Goal: Task Accomplishment & Management: Use online tool/utility

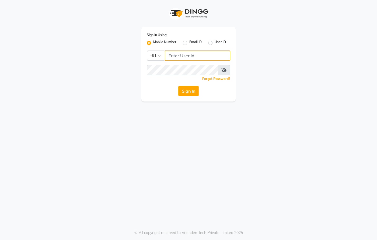
click at [179, 55] on input "Username" at bounding box center [197, 55] width 65 height 10
type input "8437870999"
click at [222, 69] on icon at bounding box center [223, 70] width 5 height 4
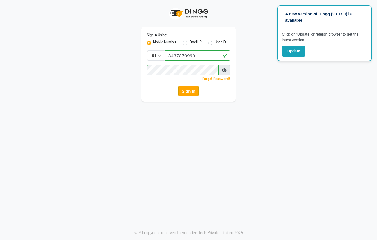
click at [190, 90] on button "Sign In" at bounding box center [188, 91] width 20 height 10
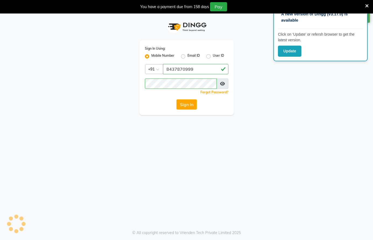
select select "67"
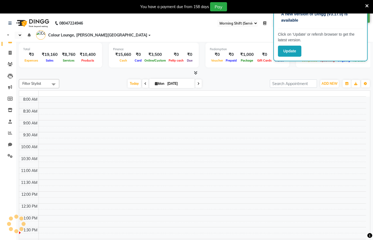
select select "en"
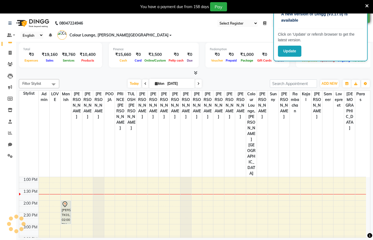
click at [366, 4] on icon at bounding box center [367, 6] width 4 height 5
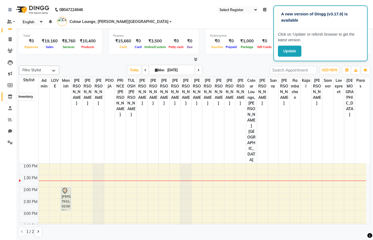
click at [8, 95] on icon at bounding box center [10, 96] width 5 height 4
select select
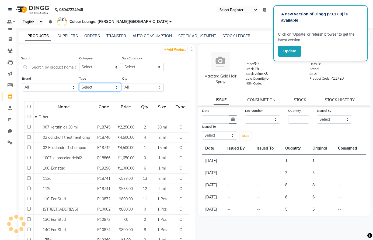
click at [87, 89] on select "Select Both Retail Consumable" at bounding box center [100, 87] width 42 height 8
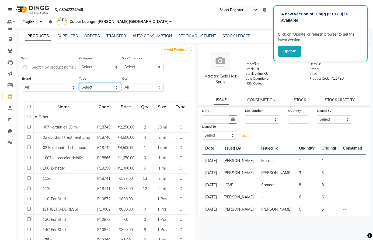
select select "R"
click at [79, 83] on select "Select Both Retail Consumable" at bounding box center [100, 87] width 42 height 8
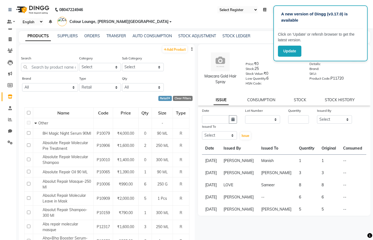
click at [189, 49] on button "button" at bounding box center [191, 49] width 5 height 6
click at [171, 51] on div "EXPORT" at bounding box center [171, 52] width 18 height 7
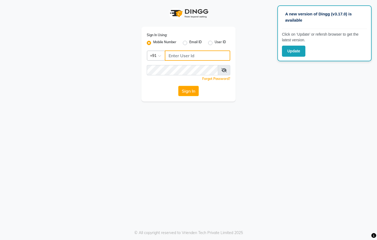
click at [179, 57] on input "Username" at bounding box center [197, 55] width 65 height 10
type input "8437870999"
click at [225, 69] on icon at bounding box center [223, 70] width 5 height 4
click at [185, 89] on button "Sign In" at bounding box center [188, 91] width 20 height 10
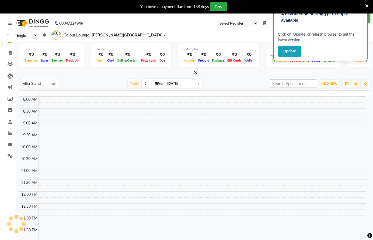
select select "67"
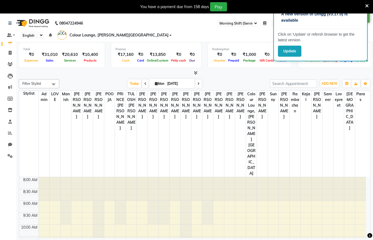
click at [367, 8] on icon at bounding box center [367, 6] width 4 height 5
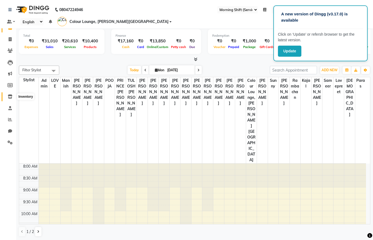
click at [9, 96] on icon at bounding box center [10, 96] width 5 height 4
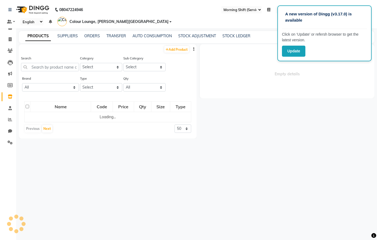
select select
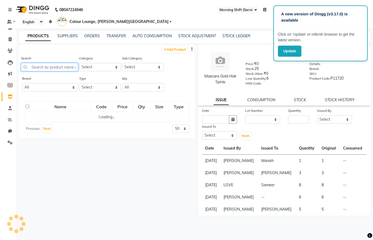
click at [41, 67] on input "text" at bounding box center [49, 67] width 57 height 8
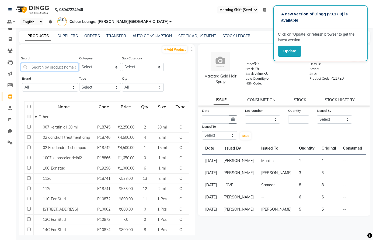
click at [46, 68] on input "text" at bounding box center [49, 67] width 57 height 8
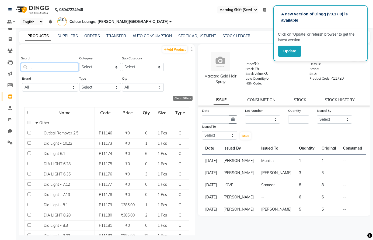
type input "."
select select "1390101100"
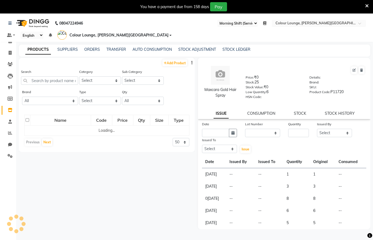
select select "67"
select select
click at [366, 6] on icon at bounding box center [367, 6] width 4 height 5
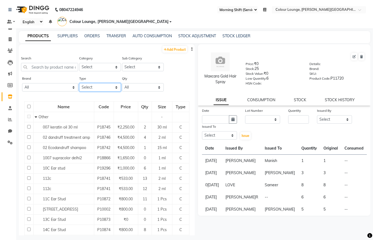
click at [97, 86] on select "Select Both Retail Consumable" at bounding box center [100, 87] width 42 height 8
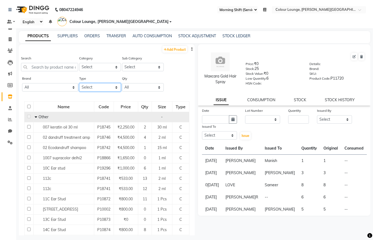
select select "C"
click at [79, 83] on select "Select Both Retail Consumable" at bounding box center [100, 87] width 42 height 8
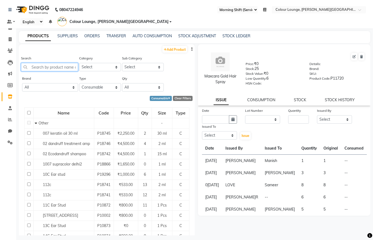
click at [46, 67] on input "text" at bounding box center [49, 67] width 57 height 8
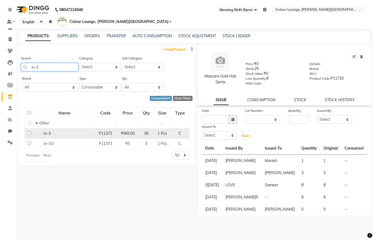
type input "in-3"
click at [61, 133] on div "In-3" at bounding box center [65, 133] width 58 height 6
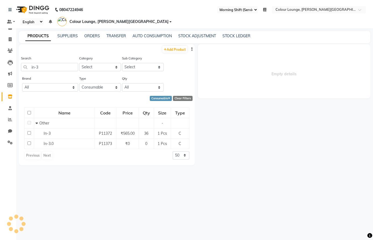
select select
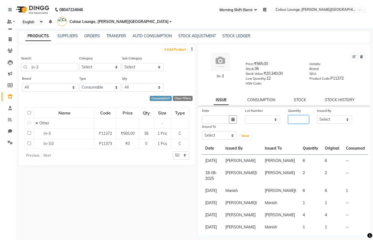
click at [293, 118] on input "number" at bounding box center [298, 119] width 21 height 8
type input "2"
click at [329, 117] on select "Select Admin [PERSON_NAME] [PERSON_NAME] BALBHARTI SHARMA Colour Lounge, [PERSO…" at bounding box center [334, 119] width 35 height 8
select select "70028"
click at [317, 115] on select "Select Admin [PERSON_NAME] [PERSON_NAME] BALBHARTI SHARMA Colour Lounge, [PERSO…" at bounding box center [334, 119] width 35 height 8
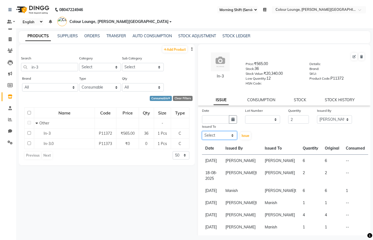
click at [230, 136] on select "Select Admin [PERSON_NAME] [PERSON_NAME] BALBHARTI SHARMA Colour Lounge, [PERSO…" at bounding box center [219, 135] width 35 height 8
select select "70009"
click at [202, 131] on select "Select Admin [PERSON_NAME] [PERSON_NAME] BALBHARTI SHARMA Colour Lounge, [PERSO…" at bounding box center [219, 135] width 35 height 8
click at [232, 120] on icon "button" at bounding box center [232, 119] width 3 height 4
select select "9"
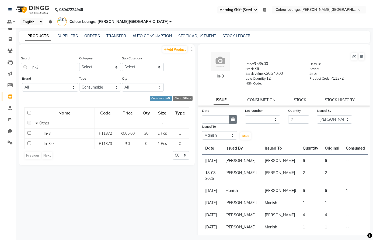
select select "2025"
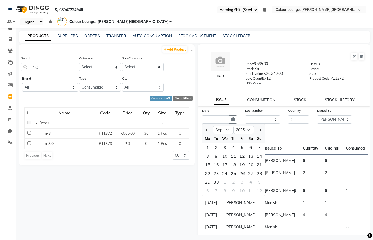
drag, startPoint x: 206, startPoint y: 129, endPoint x: 211, endPoint y: 138, distance: 10.3
click at [206, 129] on span "Previous month" at bounding box center [207, 130] width 2 height 2
select select "8"
click at [252, 182] on div "30" at bounding box center [251, 181] width 9 height 9
type input "[DATE]"
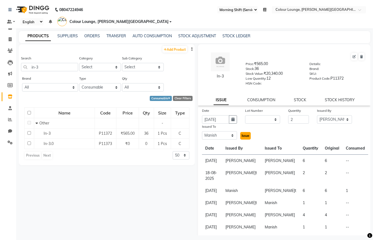
click at [245, 135] on span "Issue" at bounding box center [246, 135] width 8 height 4
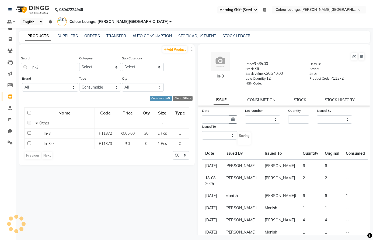
select select
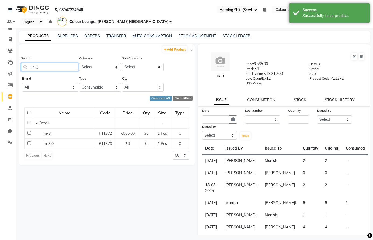
click at [47, 65] on input "in-3" at bounding box center [49, 67] width 57 height 8
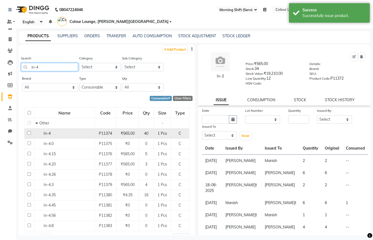
type input "in-4"
click at [95, 138] on td "P11374" at bounding box center [106, 133] width 22 height 10
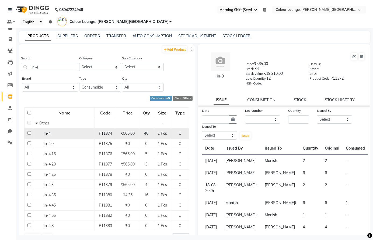
click at [91, 134] on div "In-4" at bounding box center [65, 133] width 58 height 6
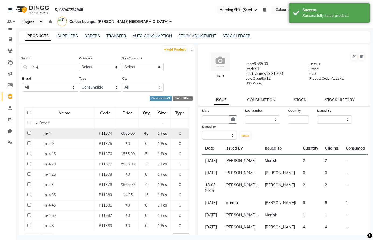
select select
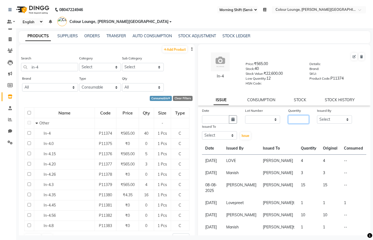
click at [300, 117] on input "number" at bounding box center [298, 119] width 21 height 8
type input "2"
drag, startPoint x: 333, startPoint y: 120, endPoint x: 337, endPoint y: 115, distance: 6.7
click at [333, 120] on select "Select Admin [PERSON_NAME] [PERSON_NAME] BALBHARTI SHARMA Colour Lounge, [PERSO…" at bounding box center [334, 119] width 35 height 8
select select "70033"
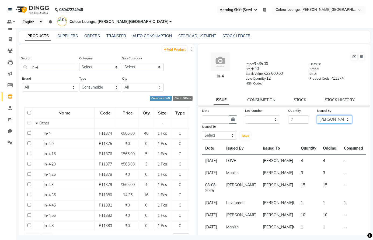
click at [317, 115] on select "Select Admin [PERSON_NAME] [PERSON_NAME] BALBHARTI SHARMA Colour Lounge, [PERSO…" at bounding box center [334, 119] width 35 height 8
click at [217, 134] on select "Select Admin [PERSON_NAME] [PERSON_NAME] BALBHARTI SHARMA Colour Lounge, [PERSO…" at bounding box center [219, 135] width 35 height 8
select select "85289"
click at [202, 131] on select "Select Admin [PERSON_NAME] [PERSON_NAME] BALBHARTI SHARMA Colour Lounge, [PERSO…" at bounding box center [219, 135] width 35 height 8
click at [234, 119] on button "button" at bounding box center [233, 119] width 8 height 8
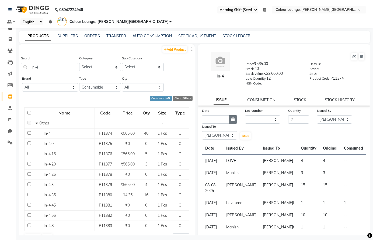
select select "9"
select select "2025"
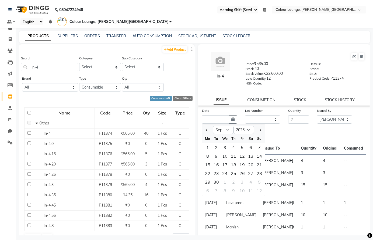
click at [209, 127] on div at bounding box center [207, 129] width 11 height 9
click at [206, 128] on button "Previous month" at bounding box center [207, 129] width 5 height 9
select select "8"
click at [243, 181] on div "29" at bounding box center [242, 181] width 9 height 9
type input "[DATE]"
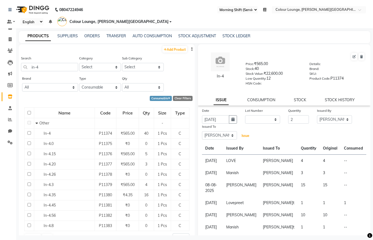
click at [244, 136] on span "Issue" at bounding box center [246, 135] width 8 height 4
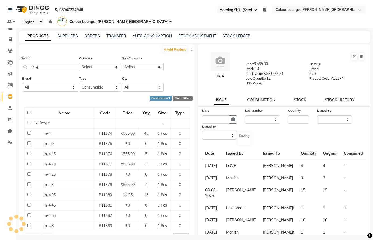
select select
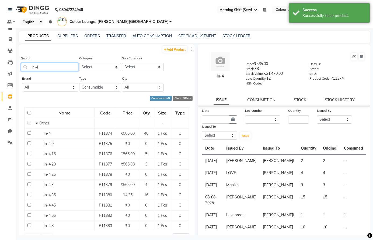
click at [50, 65] on input "in-4" at bounding box center [49, 67] width 57 height 8
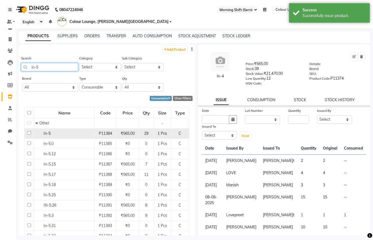
type input "in-5"
click at [61, 131] on div "In-5" at bounding box center [65, 133] width 58 height 6
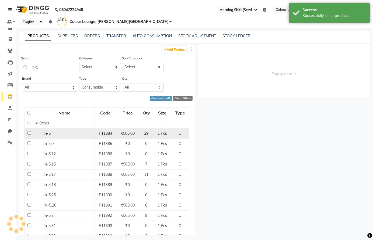
select select
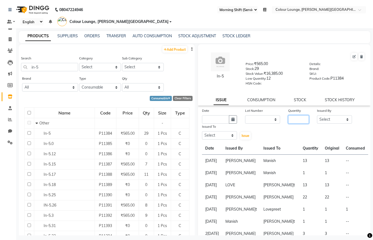
click at [294, 118] on input "number" at bounding box center [298, 119] width 21 height 8
type input "3"
drag, startPoint x: 324, startPoint y: 118, endPoint x: 327, endPoint y: 115, distance: 4.0
click at [327, 115] on select "Select Admin [PERSON_NAME] [PERSON_NAME] BALBHARTI SHARMA Colour Lounge, [PERSO…" at bounding box center [334, 119] width 35 height 8
select select "70033"
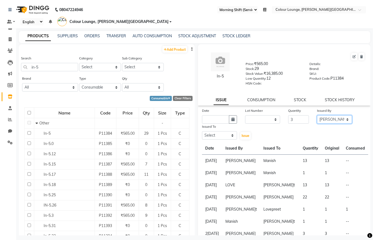
click at [317, 115] on select "Select Admin [PERSON_NAME] [PERSON_NAME] BALBHARTI SHARMA Colour Lounge, [PERSO…" at bounding box center [334, 119] width 35 height 8
drag, startPoint x: 231, startPoint y: 136, endPoint x: 232, endPoint y: 132, distance: 3.4
click at [231, 135] on select "Select Admin [PERSON_NAME] [PERSON_NAME] BALBHARTI SHARMA Colour Lounge, [PERSO…" at bounding box center [219, 135] width 35 height 8
select select "70028"
click at [202, 131] on select "Select Admin [PERSON_NAME] [PERSON_NAME] BALBHARTI SHARMA Colour Lounge, [PERSO…" at bounding box center [219, 135] width 35 height 8
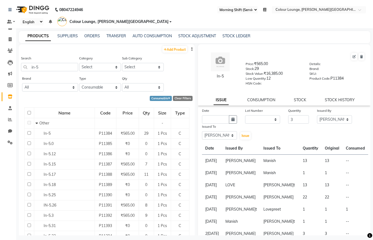
drag, startPoint x: 231, startPoint y: 119, endPoint x: 227, endPoint y: 117, distance: 3.8
click at [231, 119] on icon "button" at bounding box center [232, 119] width 3 height 4
select select "9"
select select "2025"
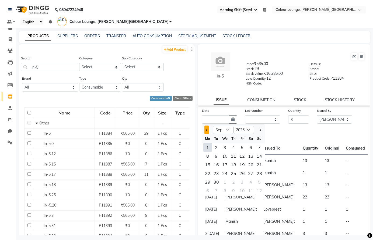
click at [209, 129] on button "Previous month" at bounding box center [207, 129] width 5 height 9
select select "8"
click at [244, 181] on div "29" at bounding box center [242, 181] width 9 height 9
type input "[DATE]"
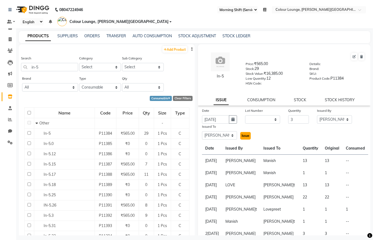
click at [244, 134] on span "Issue" at bounding box center [246, 135] width 8 height 4
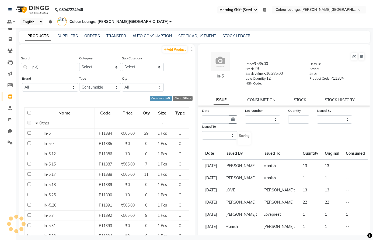
select select
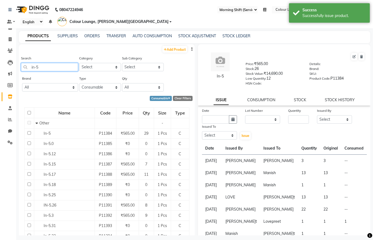
click at [58, 66] on input "in-5" at bounding box center [49, 67] width 57 height 8
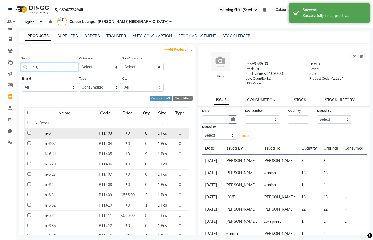
type input "in-6"
click at [59, 134] on div "In-6" at bounding box center [65, 133] width 58 height 6
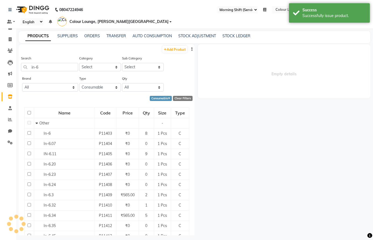
select select
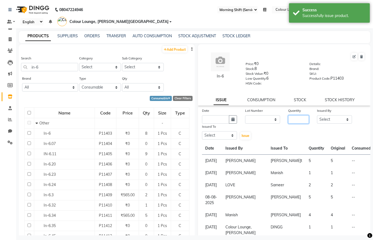
click at [295, 121] on input "number" at bounding box center [298, 119] width 21 height 8
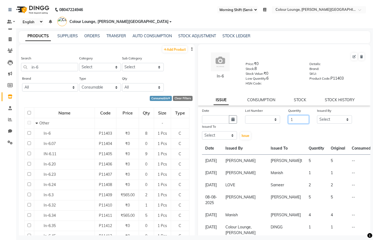
type input "1"
click at [329, 119] on select "Select Admin [PERSON_NAME] [PERSON_NAME] BALBHARTI SHARMA Colour Lounge, [PERSO…" at bounding box center [334, 119] width 35 height 8
select select "70028"
click at [317, 115] on select "Select Admin [PERSON_NAME] [PERSON_NAME] BALBHARTI SHARMA Colour Lounge, [PERSO…" at bounding box center [334, 119] width 35 height 8
click at [221, 134] on select "Select Admin [PERSON_NAME] [PERSON_NAME] BALBHARTI SHARMA Colour Lounge, [PERSO…" at bounding box center [219, 135] width 35 height 8
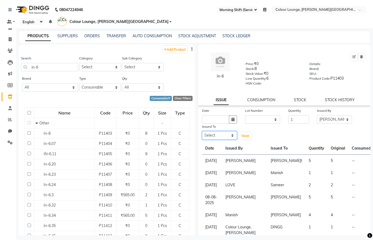
select select "70009"
click at [202, 131] on select "Select Admin [PERSON_NAME] [PERSON_NAME] BALBHARTI SHARMA Colour Lounge, [PERSO…" at bounding box center [219, 135] width 35 height 8
click at [231, 117] on icon "button" at bounding box center [232, 119] width 3 height 4
select select "9"
select select "2025"
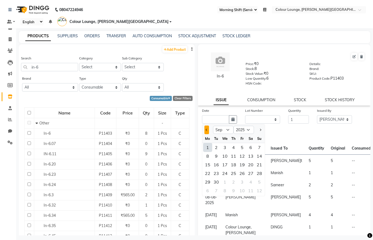
click at [206, 130] on button "Previous month" at bounding box center [207, 129] width 5 height 9
select select "8"
click at [253, 181] on div "30" at bounding box center [251, 181] width 9 height 9
type input "[DATE]"
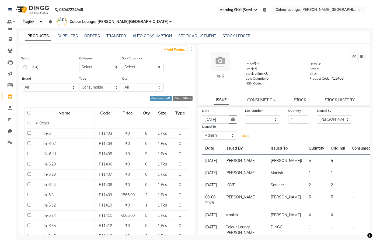
click at [247, 136] on span "Issue" at bounding box center [246, 135] width 8 height 4
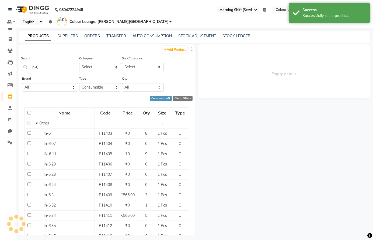
select select
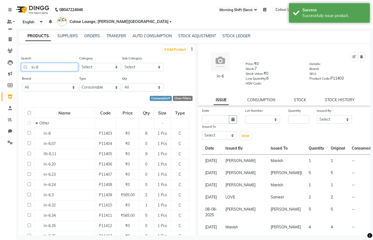
click at [46, 64] on input "in-6" at bounding box center [49, 67] width 57 height 8
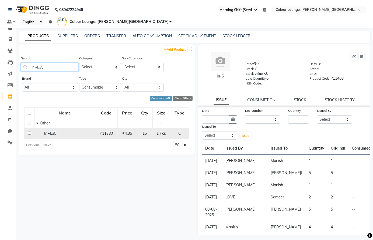
type input "in-4.35"
click at [74, 137] on td "In-4.35" at bounding box center [64, 133] width 61 height 10
click at [57, 133] on div "In-4.35" at bounding box center [65, 133] width 58 height 6
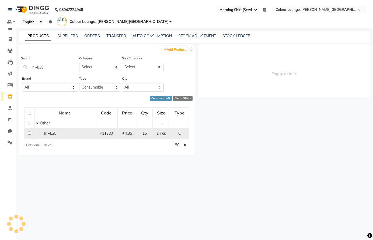
select select
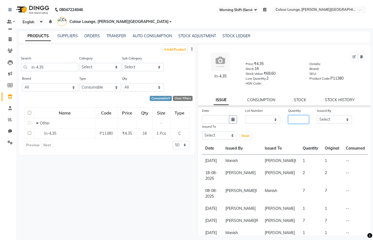
click at [294, 119] on input "number" at bounding box center [298, 119] width 21 height 8
type input "4"
click at [335, 117] on select "Select Admin [PERSON_NAME] [PERSON_NAME] BALBHARTI SHARMA Colour Lounge, [PERSO…" at bounding box center [334, 119] width 35 height 8
select select "70009"
click at [317, 115] on select "Select Admin [PERSON_NAME] [PERSON_NAME] BALBHARTI SHARMA Colour Lounge, [PERSO…" at bounding box center [334, 119] width 35 height 8
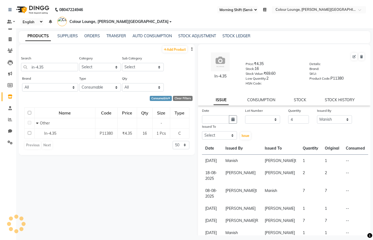
click at [213, 131] on div "Issued To" at bounding box center [219, 127] width 35 height 8
drag, startPoint x: 216, startPoint y: 133, endPoint x: 219, endPoint y: 131, distance: 3.1
click at [217, 133] on select "Select Admin [PERSON_NAME] [PERSON_NAME] BALBHARTI SHARMA Colour Lounge, [PERSO…" at bounding box center [219, 135] width 35 height 8
select select "70028"
click at [202, 131] on select "Select Admin [PERSON_NAME] [PERSON_NAME] BALBHARTI SHARMA Colour Lounge, [PERSO…" at bounding box center [219, 135] width 35 height 8
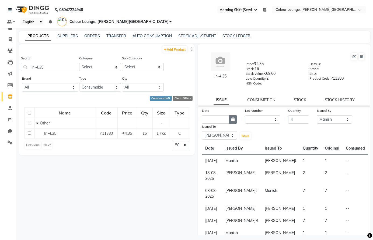
click at [231, 119] on icon "button" at bounding box center [232, 119] width 3 height 4
select select "9"
select select "2025"
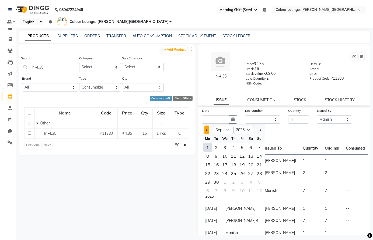
click at [206, 130] on button "Previous month" at bounding box center [207, 129] width 5 height 9
select select "8"
click at [251, 181] on div "30" at bounding box center [251, 181] width 9 height 9
type input "[DATE]"
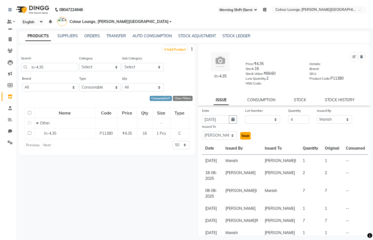
click at [248, 137] on span "Issue" at bounding box center [246, 135] width 8 height 4
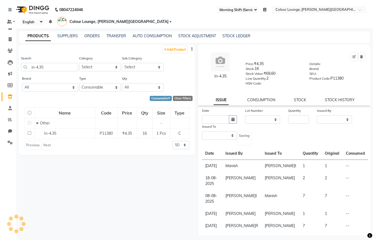
select select
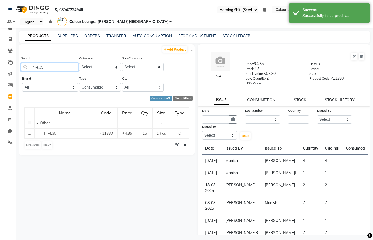
click at [64, 65] on input "in-4.35" at bounding box center [49, 67] width 57 height 8
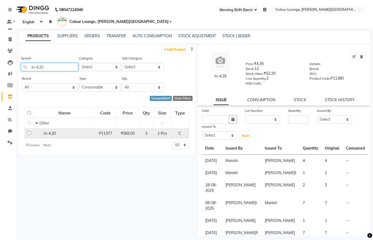
type input "in-4.20"
click at [56, 133] on span "In-4.20" at bounding box center [50, 133] width 12 height 5
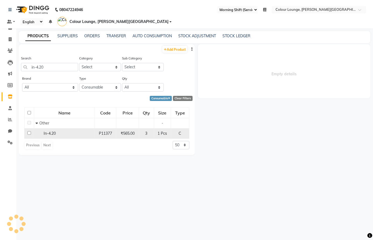
select select
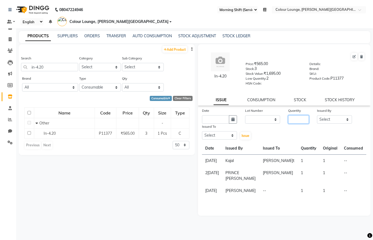
click at [296, 119] on input "number" at bounding box center [298, 119] width 21 height 8
type input "1"
click at [327, 118] on select "Select Admin [PERSON_NAME] [PERSON_NAME] BALBHARTI SHARMA Colour Lounge, [PERSO…" at bounding box center [334, 119] width 35 height 8
select select "70028"
click at [317, 115] on select "Select Admin [PERSON_NAME] [PERSON_NAME] BALBHARTI SHARMA Colour Lounge, [PERSO…" at bounding box center [334, 119] width 35 height 8
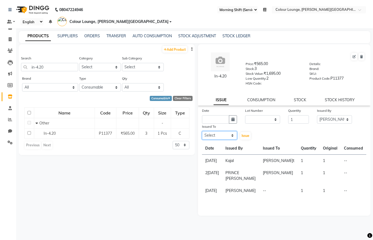
drag, startPoint x: 215, startPoint y: 135, endPoint x: 217, endPoint y: 131, distance: 4.0
click at [215, 135] on select "Select Admin [PERSON_NAME] [PERSON_NAME] BALBHARTI SHARMA Colour Lounge, [PERSO…" at bounding box center [219, 135] width 35 height 8
select select "70009"
click at [202, 131] on select "Select Admin [PERSON_NAME] [PERSON_NAME] BALBHARTI SHARMA Colour Lounge, [PERSO…" at bounding box center [219, 135] width 35 height 8
click at [234, 121] on button "button" at bounding box center [233, 119] width 8 height 8
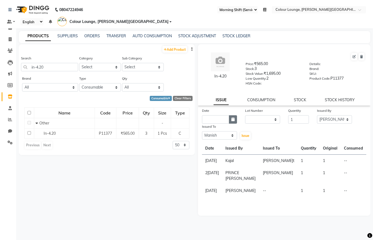
select select "9"
select select "2025"
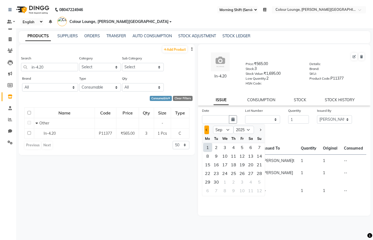
click at [206, 129] on span "Previous month" at bounding box center [207, 130] width 2 height 2
select select "8"
drag, startPoint x: 252, startPoint y: 182, endPoint x: 230, endPoint y: 135, distance: 52.2
click at [252, 181] on div "30" at bounding box center [251, 181] width 9 height 9
type input "[DATE]"
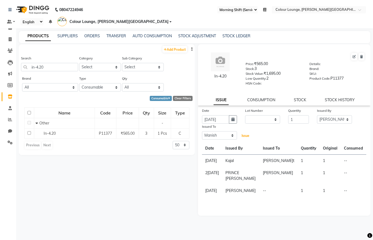
click at [246, 134] on span "Issue" at bounding box center [246, 135] width 8 height 4
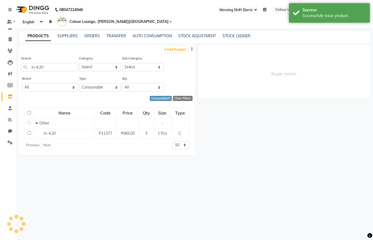
select select
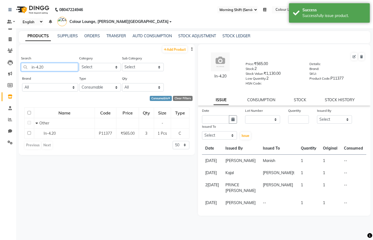
click at [53, 66] on input "in-4.20" at bounding box center [49, 67] width 57 height 8
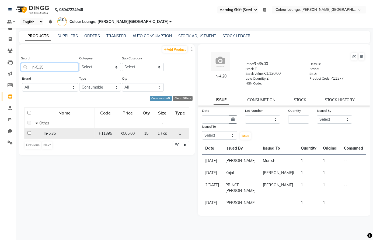
type input "in-5.35"
click at [62, 132] on div "In-5.35" at bounding box center [65, 133] width 58 height 6
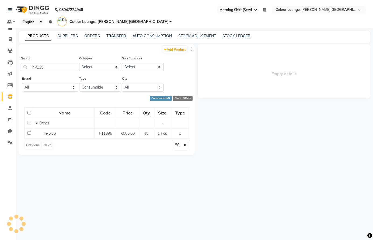
select select
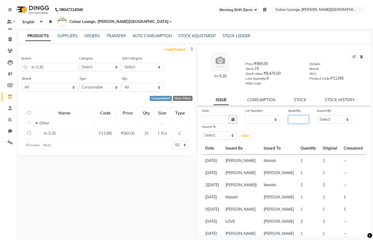
click at [293, 116] on input "number" at bounding box center [298, 119] width 21 height 8
type input "5"
click at [334, 122] on select "Select Admin [PERSON_NAME] [PERSON_NAME] BALBHARTI SHARMA Colour Lounge, [PERSO…" at bounding box center [334, 119] width 35 height 8
select select "85289"
click at [317, 115] on select "Select Admin [PERSON_NAME] [PERSON_NAME] BALBHARTI SHARMA Colour Lounge, [PERSO…" at bounding box center [334, 119] width 35 height 8
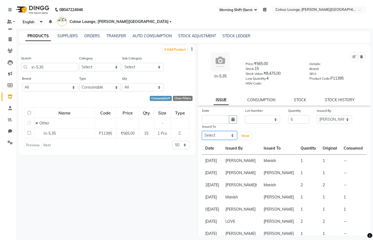
click at [210, 133] on select "Select Admin [PERSON_NAME] [PERSON_NAME] BALBHARTI SHARMA Colour Lounge, [PERSO…" at bounding box center [219, 135] width 35 height 8
select select "85289"
click at [202, 131] on select "Select Admin [PERSON_NAME] [PERSON_NAME] BALBHARTI SHARMA Colour Lounge, [PERSO…" at bounding box center [219, 135] width 35 height 8
drag, startPoint x: 232, startPoint y: 117, endPoint x: 231, endPoint y: 114, distance: 3.3
click at [231, 115] on div "Date" at bounding box center [219, 116] width 43 height 16
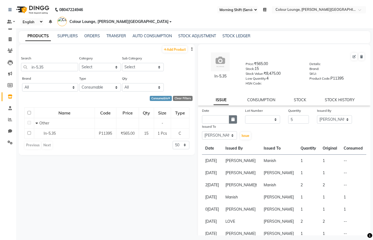
click at [230, 120] on button "button" at bounding box center [233, 119] width 8 height 8
select select "9"
select select "2025"
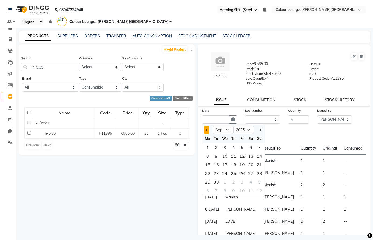
click at [205, 128] on button "Previous month" at bounding box center [207, 129] width 5 height 9
select select "8"
click at [241, 180] on div "29" at bounding box center [242, 181] width 9 height 9
type input "[DATE]"
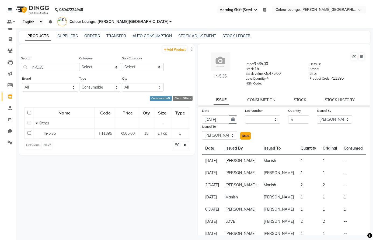
click at [244, 137] on button "Issue" at bounding box center [245, 136] width 11 height 8
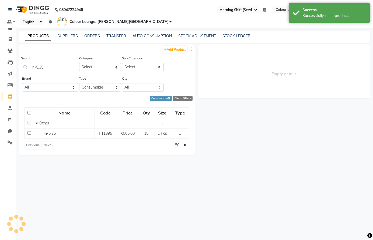
select select
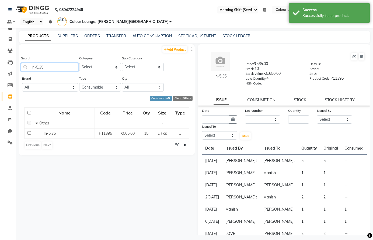
click at [73, 65] on input "in-5.35" at bounding box center [49, 67] width 57 height 8
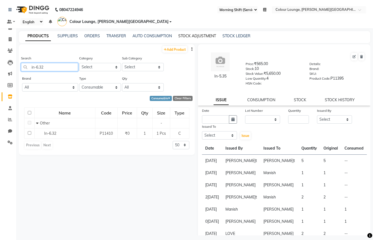
type input "in-6.32"
click at [183, 34] on link "STOCK ADJUSTMENT" at bounding box center [197, 35] width 38 height 5
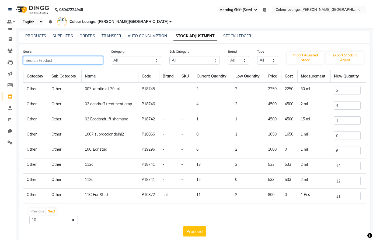
click at [89, 58] on input "text" at bounding box center [63, 60] width 80 height 8
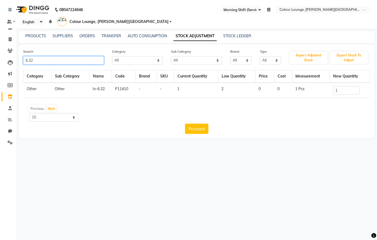
type input "6.32"
click at [344, 86] on input "1" at bounding box center [346, 90] width 27 height 8
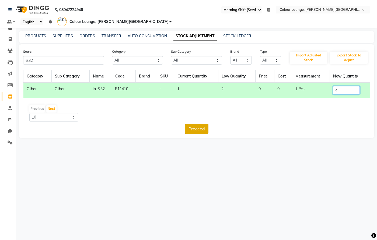
type input "4"
click at [199, 123] on button "Proceed" at bounding box center [196, 128] width 23 height 10
click at [205, 123] on button "Submit" at bounding box center [208, 128] width 21 height 10
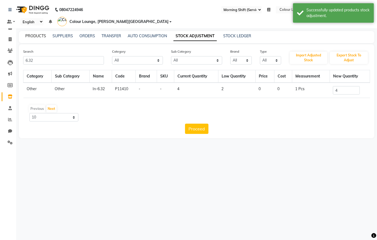
click at [39, 33] on link "PRODUCTS" at bounding box center [35, 35] width 21 height 5
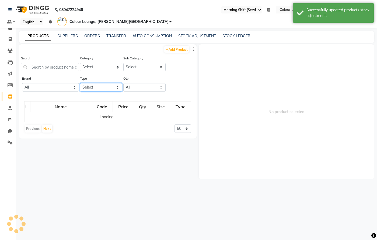
drag, startPoint x: 91, startPoint y: 78, endPoint x: 79, endPoint y: 88, distance: 16.0
click at [91, 78] on div "Type Select Both Retail Consumable" at bounding box center [101, 83] width 42 height 16
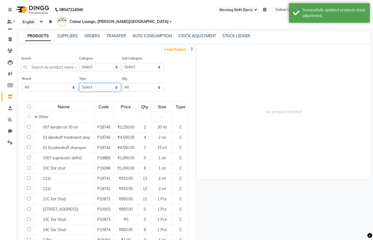
select select "C"
click at [79, 83] on select "Select Both Retail Consumable" at bounding box center [100, 87] width 42 height 8
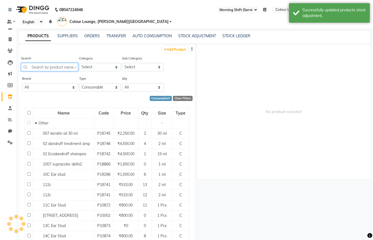
click at [54, 66] on input "text" at bounding box center [49, 67] width 57 height 8
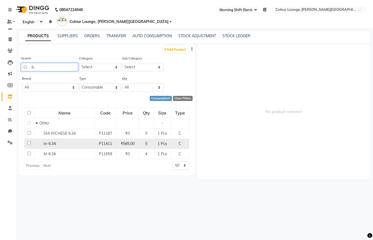
type input "6"
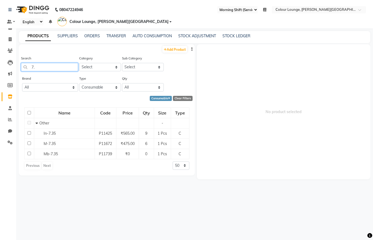
type input "7"
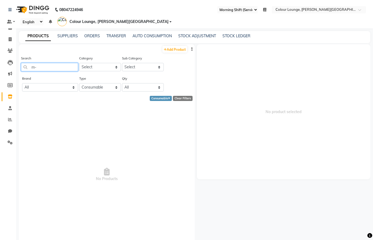
type input "m"
click at [67, 66] on input "5.8" at bounding box center [49, 67] width 57 height 8
type input "5"
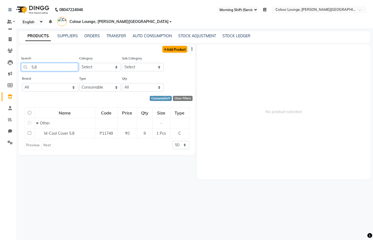
type input "5.8"
click at [177, 46] on link "Add Product" at bounding box center [174, 49] width 25 height 7
select select "true"
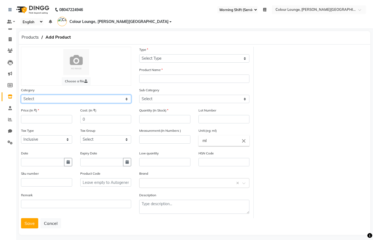
click at [59, 100] on select "Select Hair Skin Makeup Personal Care Appliances [PERSON_NAME] Waxing Disposabl…" at bounding box center [76, 99] width 110 height 8
select select "1390101000"
click at [21, 95] on select "Select Hair Skin Makeup Personal Care Appliances [PERSON_NAME] Waxing Disposabl…" at bounding box center [76, 99] width 110 height 8
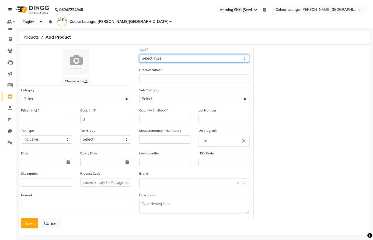
click at [172, 57] on select "Select Type Both Retail Consumable" at bounding box center [194, 58] width 110 height 8
select select "C"
click at [139, 54] on select "Select Type Both Retail Consumable" at bounding box center [194, 58] width 110 height 8
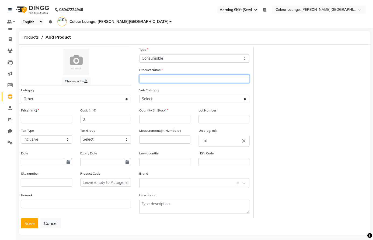
click at [156, 77] on input "text" at bounding box center [194, 78] width 110 height 8
click at [146, 78] on input "m-5.8" at bounding box center [194, 78] width 110 height 8
click at [145, 79] on input "m-5.8" at bounding box center [194, 78] width 110 height 8
type input "M-5.8"
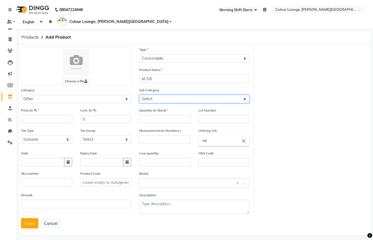
click at [166, 101] on select "Select Houskeeping Other" at bounding box center [194, 99] width 110 height 8
select select "1390101002"
click at [139, 95] on select "Select Houskeeping Other" at bounding box center [194, 99] width 110 height 8
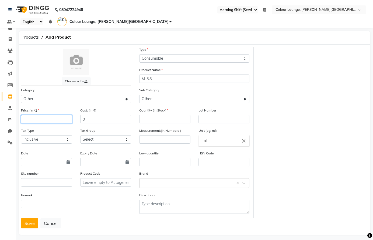
click at [33, 117] on input "number" at bounding box center [46, 119] width 51 height 8
type input "1"
click at [156, 116] on input "number" at bounding box center [164, 119] width 51 height 8
type input "11"
click at [155, 139] on input "number" at bounding box center [164, 139] width 51 height 8
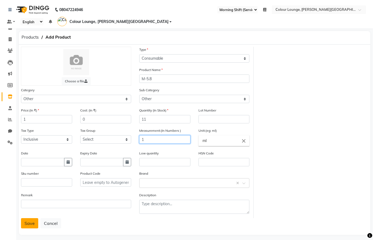
type input "1"
drag, startPoint x: 32, startPoint y: 225, endPoint x: 40, endPoint y: 210, distance: 17.1
click at [32, 225] on button "Save" at bounding box center [29, 223] width 17 height 10
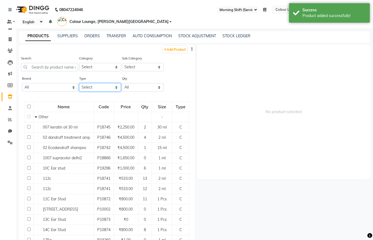
click at [90, 88] on select "Select Both Retail Consumable" at bounding box center [100, 87] width 42 height 8
select select "C"
click at [79, 83] on select "Select Both Retail Consumable" at bounding box center [100, 87] width 42 height 8
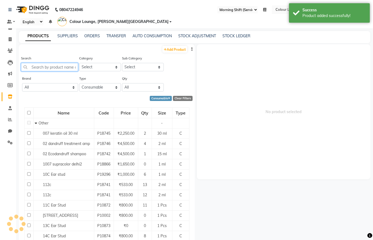
click at [39, 67] on input "text" at bounding box center [49, 67] width 57 height 8
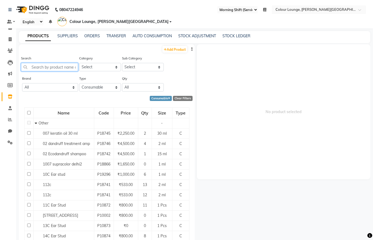
click at [61, 67] on input "text" at bounding box center [49, 67] width 57 height 8
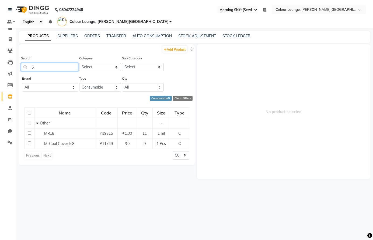
type input "5"
type input "6"
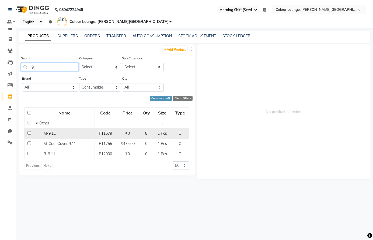
type input "9"
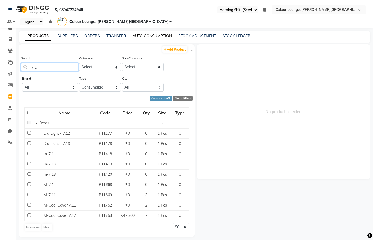
type input "7.1"
click at [153, 36] on link "AUTO CONSUMPTION" at bounding box center [152, 35] width 39 height 5
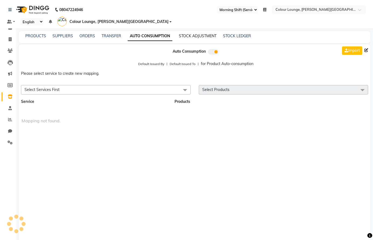
click at [185, 35] on link "STOCK ADJUSTMENT" at bounding box center [198, 35] width 38 height 5
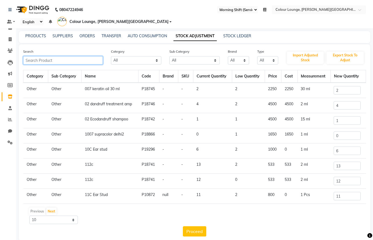
click at [59, 61] on input "text" at bounding box center [63, 60] width 80 height 8
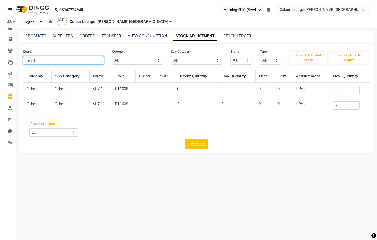
type input "m-7.1"
click at [347, 86] on input "0" at bounding box center [346, 90] width 27 height 8
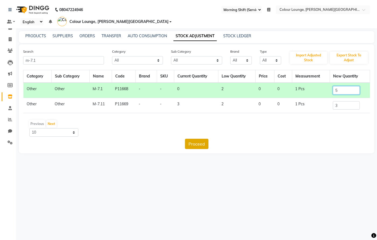
type input "5"
click at [201, 138] on button "Proceed" at bounding box center [196, 143] width 23 height 10
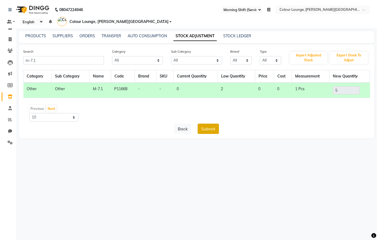
click at [208, 123] on button "Submit" at bounding box center [208, 128] width 21 height 10
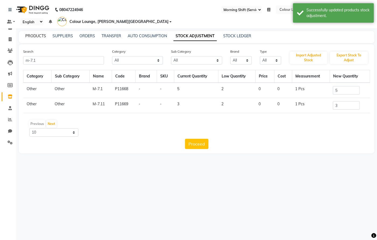
click at [36, 33] on link "PRODUCTS" at bounding box center [35, 35] width 21 height 5
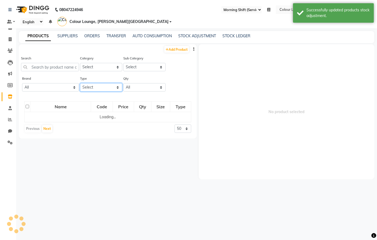
click at [113, 80] on div "Type Select Both Retail Consumable" at bounding box center [101, 83] width 42 height 16
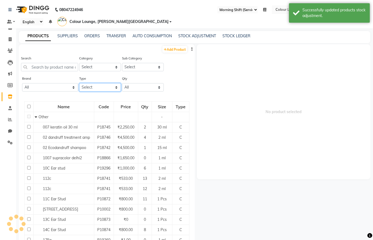
select select "C"
click at [79, 83] on select "Select Both Retail Consumable" at bounding box center [100, 87] width 42 height 8
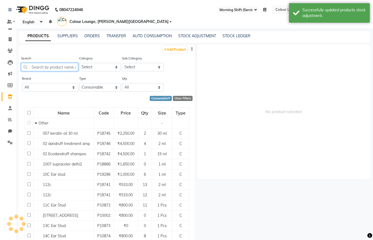
click at [63, 67] on input "text" at bounding box center [49, 67] width 57 height 8
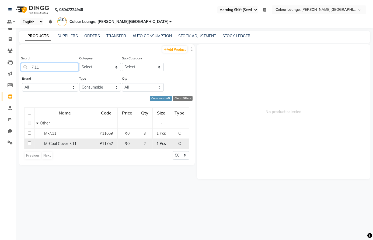
type input "7.11"
click at [72, 144] on span "M-Cool Cover 7.11" at bounding box center [60, 143] width 32 height 5
select select
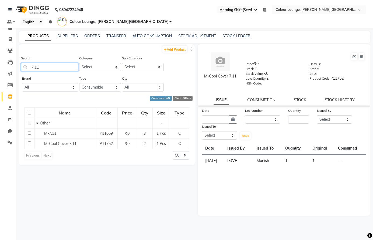
click at [64, 68] on input "7.11" at bounding box center [49, 67] width 57 height 8
type input "7"
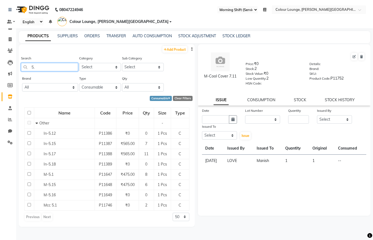
type input "5"
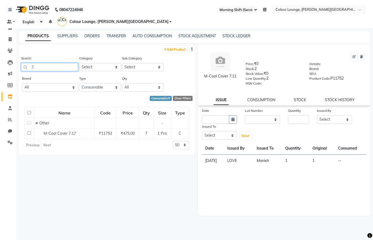
type input "7"
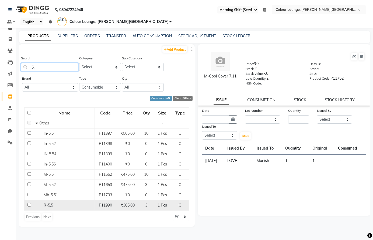
type input "5"
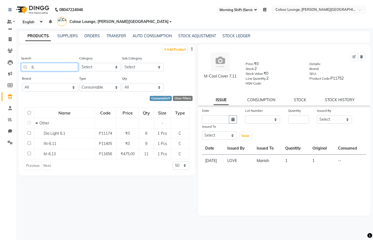
type input "6"
type input "8"
type input "9"
type input "8"
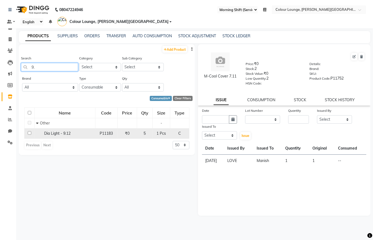
type input "9"
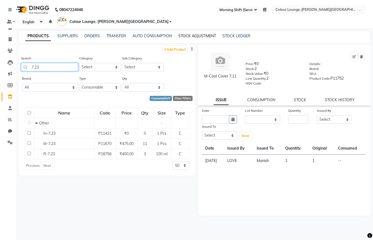
type input "7.23"
click at [196, 34] on link "STOCK ADJUSTMENT" at bounding box center [197, 35] width 38 height 5
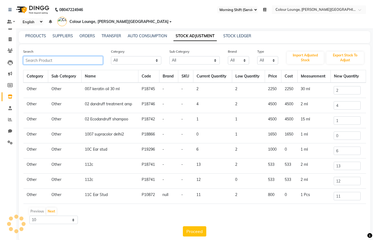
click at [52, 58] on input "text" at bounding box center [63, 60] width 80 height 8
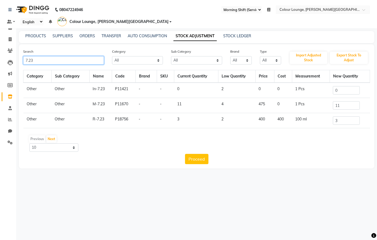
type input "7.23"
click at [354, 116] on input "3" at bounding box center [346, 120] width 27 height 8
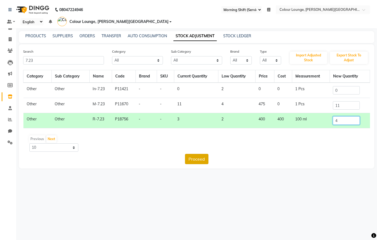
type input "4"
click at [197, 154] on button "Proceed" at bounding box center [196, 159] width 23 height 10
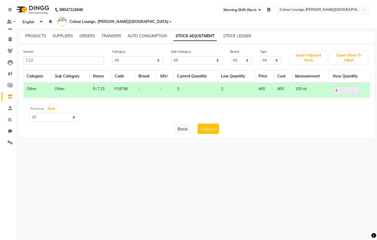
click at [205, 123] on button "Submit" at bounding box center [208, 128] width 21 height 10
click at [209, 123] on div "Submit" at bounding box center [208, 128] width 21 height 10
click at [208, 123] on button "Submit" at bounding box center [208, 128] width 21 height 10
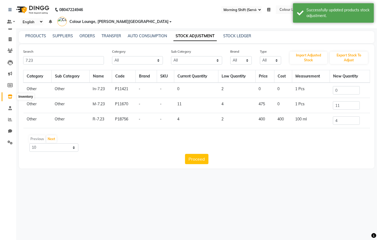
click at [11, 97] on icon at bounding box center [10, 96] width 5 height 4
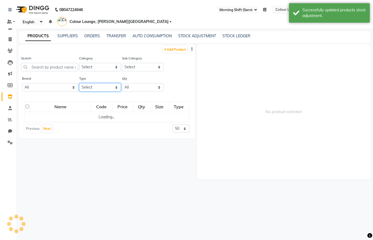
click at [96, 84] on select "Select Both Retail Consumable" at bounding box center [100, 87] width 42 height 8
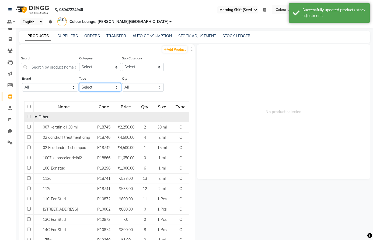
select select "C"
click at [79, 83] on select "Select Both Retail Consumable" at bounding box center [100, 87] width 42 height 8
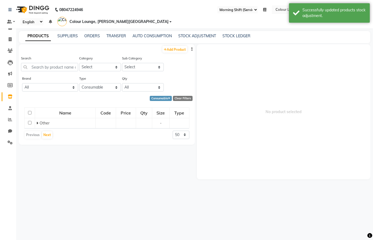
click at [57, 61] on div "Search" at bounding box center [49, 63] width 57 height 16
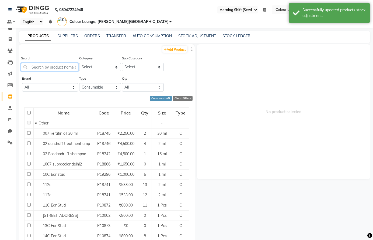
click at [58, 66] on input "text" at bounding box center [49, 67] width 57 height 8
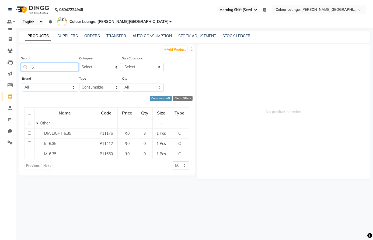
type input "6"
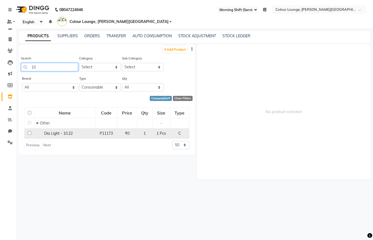
type input "1"
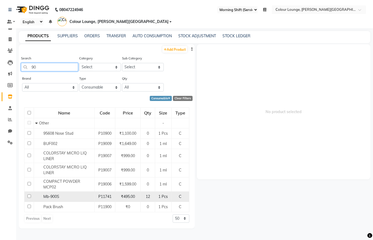
type input "9"
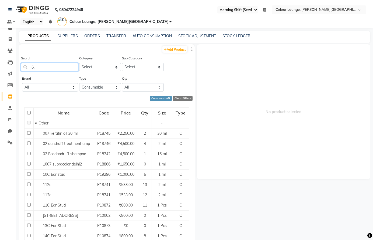
type input "6"
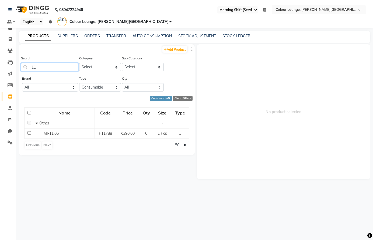
type input "1"
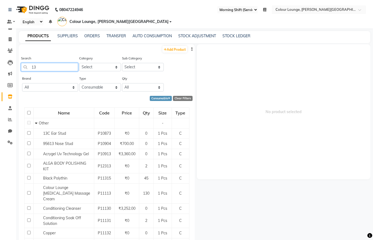
click at [60, 68] on input "13" at bounding box center [49, 67] width 57 height 8
type input "1"
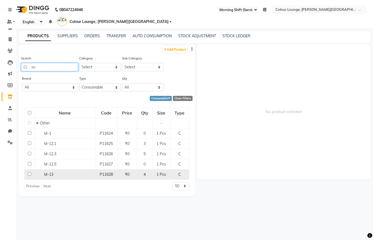
type input "m"
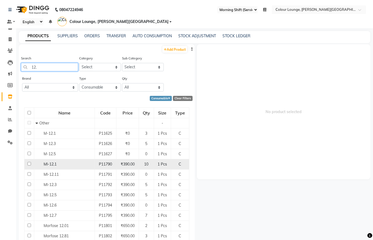
type input "12."
click at [56, 165] on span "Ml-12.1" at bounding box center [50, 163] width 13 height 5
select select
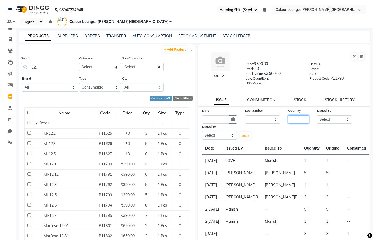
click at [294, 122] on input "number" at bounding box center [298, 119] width 21 height 8
type input "1"
click at [322, 119] on select "Select Admin [PERSON_NAME] [PERSON_NAME] BALBHARTI SHARMA Colour Lounge, [PERSO…" at bounding box center [334, 119] width 35 height 8
click at [317, 115] on select "Select Admin [PERSON_NAME] [PERSON_NAME] BALBHARTI SHARMA Colour Lounge, [PERSO…" at bounding box center [334, 119] width 35 height 8
click at [330, 118] on select "Select Admin [PERSON_NAME] [PERSON_NAME] BALBHARTI SHARMA Colour Lounge, [PERSO…" at bounding box center [334, 119] width 35 height 8
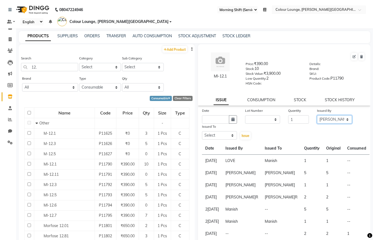
select select "70009"
click at [317, 115] on select "Select Admin [PERSON_NAME] [PERSON_NAME] BALBHARTI SHARMA Colour Lounge, [PERSO…" at bounding box center [334, 119] width 35 height 8
click at [216, 136] on select "Select Admin [PERSON_NAME] [PERSON_NAME] BALBHARTI SHARMA Colour Lounge, [PERSO…" at bounding box center [219, 135] width 35 height 8
select select "85289"
click at [202, 131] on select "Select Admin [PERSON_NAME] [PERSON_NAME] BALBHARTI SHARMA Colour Lounge, [PERSO…" at bounding box center [219, 135] width 35 height 8
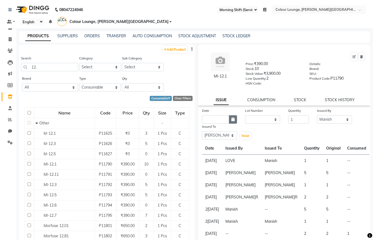
click at [231, 122] on button "button" at bounding box center [233, 119] width 8 height 8
select select "9"
select select "2025"
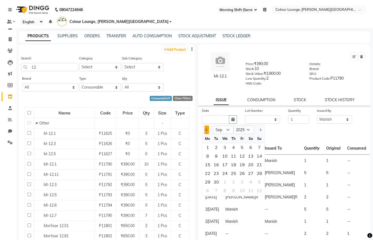
click at [207, 129] on span "Previous month" at bounding box center [207, 130] width 2 height 2
select select "8"
click at [256, 182] on div "31" at bounding box center [259, 181] width 9 height 9
type input "[DATE]"
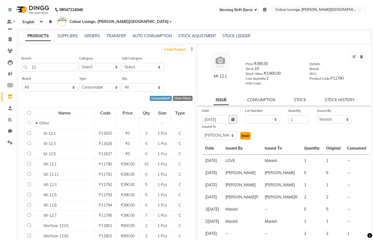
click at [245, 134] on span "Issue" at bounding box center [246, 135] width 8 height 4
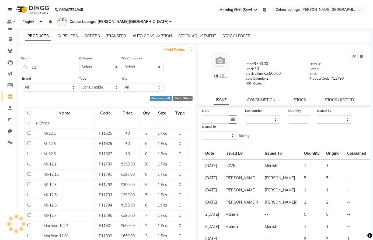
select select
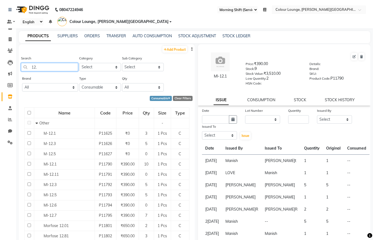
click at [60, 68] on input "12." at bounding box center [49, 67] width 57 height 8
type input "1"
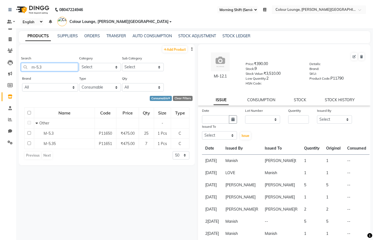
click at [62, 65] on input "m-5.3" at bounding box center [49, 67] width 57 height 8
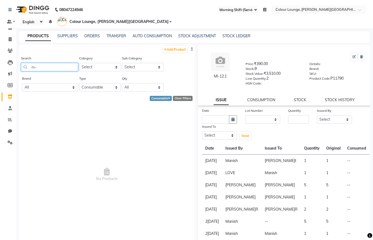
type input "m"
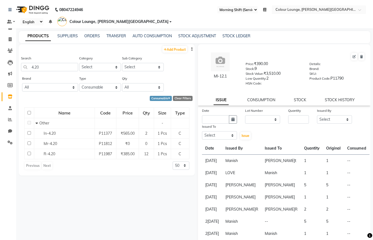
click at [179, 71] on div "Search 4.20 Category Select Hair Skin Makeup Personal Care Appliances [PERSON_N…" at bounding box center [107, 65] width 176 height 20
click at [105, 88] on select "Select Both Retail Consumable" at bounding box center [100, 87] width 42 height 8
click at [79, 83] on select "Select Both Retail Consumable" at bounding box center [100, 87] width 42 height 8
click at [191, 49] on button "button" at bounding box center [191, 49] width 5 height 6
click at [175, 52] on div "EXPORT" at bounding box center [175, 52] width 18 height 7
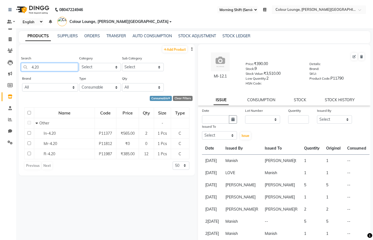
click at [52, 67] on input "4.20" at bounding box center [49, 67] width 57 height 8
type input "4"
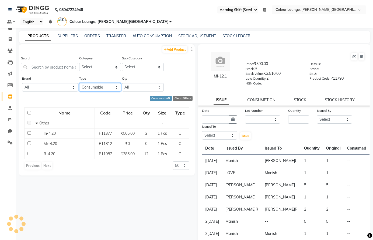
click at [91, 83] on select "Select Both Retail Consumable" at bounding box center [100, 87] width 42 height 8
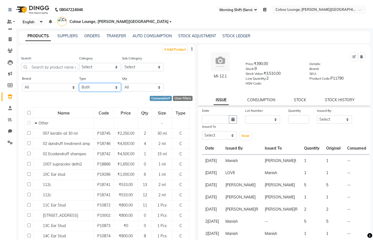
click at [79, 83] on select "Select Both Retail Consumable" at bounding box center [100, 87] width 42 height 8
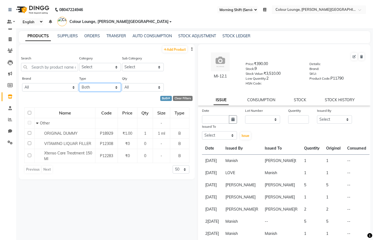
click at [104, 86] on select "Select Both Retail Consumable" at bounding box center [100, 87] width 42 height 8
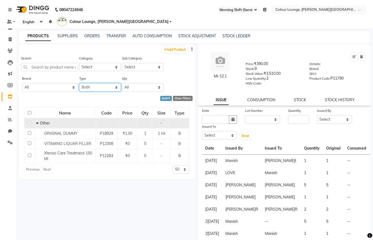
select select "C"
click at [79, 83] on select "Select Both Retail Consumable" at bounding box center [100, 87] width 42 height 8
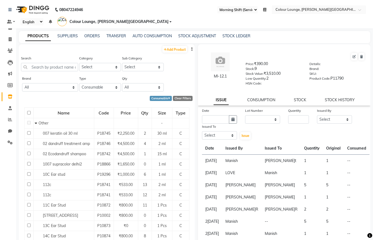
click at [189, 49] on button "button" at bounding box center [191, 49] width 5 height 6
click at [169, 52] on div "EXPORT" at bounding box center [171, 52] width 18 height 7
